Goal: Transaction & Acquisition: Subscribe to service/newsletter

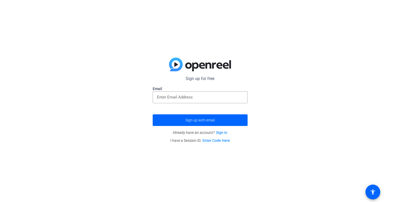
click at [221, 132] on link "Sign in" at bounding box center [221, 132] width 11 height 4
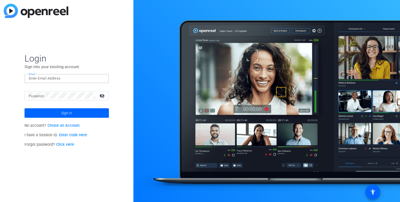
click at [81, 79] on input "Email" at bounding box center [67, 78] width 76 height 6
type input "[EMAIL_ADDRESS][DOMAIN_NAME]"
click at [79, 101] on mat-form-field "Password visibility_off" at bounding box center [67, 99] width 84 height 17
click at [25, 108] on button "Sign in" at bounding box center [67, 112] width 84 height 9
click at [73, 125] on link "Create an Account" at bounding box center [63, 125] width 32 height 4
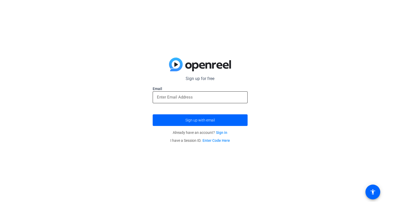
click at [206, 99] on input "email" at bounding box center [200, 97] width 87 height 6
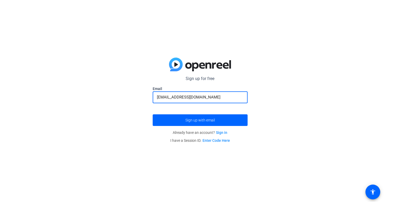
click at [153, 114] on button "Sign up with email" at bounding box center [200, 120] width 95 height 12
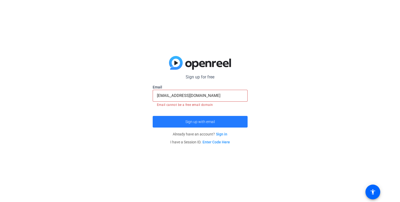
click at [204, 117] on span "submit" at bounding box center [200, 121] width 95 height 13
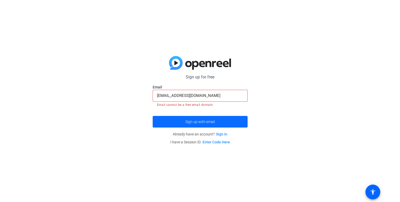
click at [199, 122] on span "Sign up with email" at bounding box center [201, 122] width 30 height 0
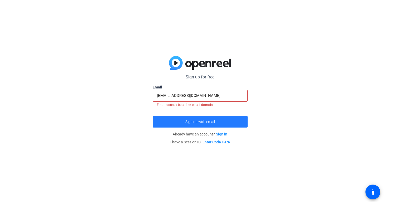
click at [199, 122] on span "Sign up with email" at bounding box center [201, 122] width 30 height 0
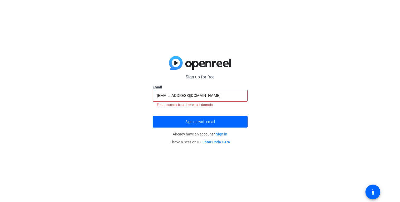
click at [158, 95] on input "[EMAIL_ADDRESS][DOMAIN_NAME]" at bounding box center [200, 95] width 87 height 6
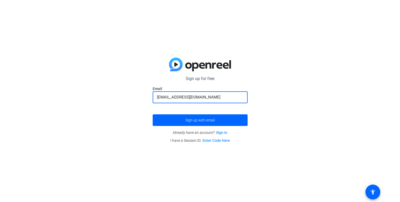
type input "[EMAIL_ADDRESS][DOMAIN_NAME]"
click at [153, 114] on button "Sign up with email" at bounding box center [200, 120] width 95 height 12
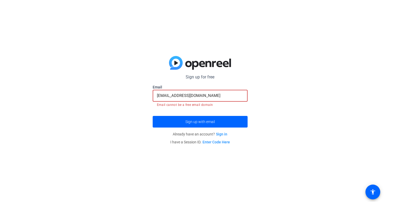
drag, startPoint x: 204, startPoint y: 98, endPoint x: 162, endPoint y: 96, distance: 42.0
click at [162, 96] on input "[EMAIL_ADDRESS][DOMAIN_NAME]" at bounding box center [200, 95] width 87 height 6
click at [159, 96] on input "[EMAIL_ADDRESS][DOMAIN_NAME]" at bounding box center [200, 95] width 87 height 6
